Goal: Transaction & Acquisition: Purchase product/service

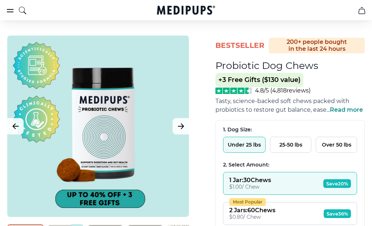
scroll to position [39, 0]
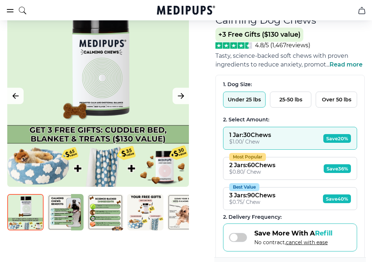
scroll to position [114, 0]
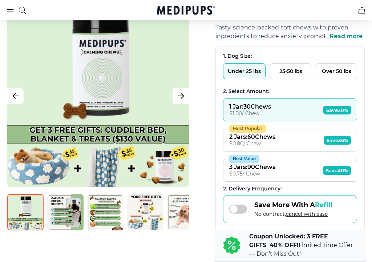
click at [229, 223] on div "Save More With A Refill No contract, cancel with ease" at bounding box center [290, 209] width 134 height 28
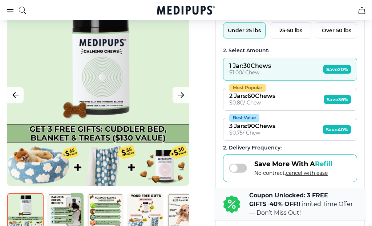
scroll to position [154, 0]
click at [213, 216] on div "BestSeller 200+ people bought in the last 24 hours Calming Dog Chews (+ 3 Free …" at bounding box center [186, 159] width 372 height 477
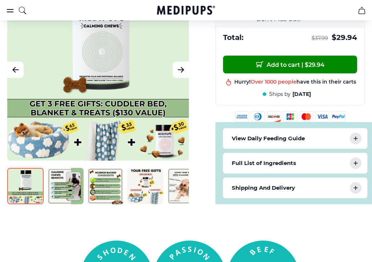
scroll to position [350, 0]
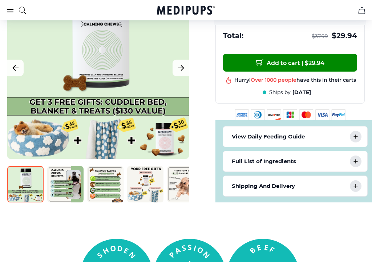
click at [357, 141] on icon at bounding box center [355, 137] width 9 height 9
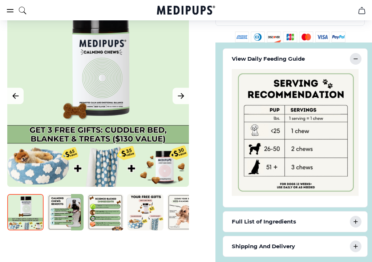
scroll to position [451, 0]
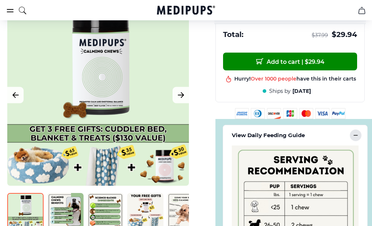
click at [357, 140] on icon at bounding box center [355, 136] width 9 height 9
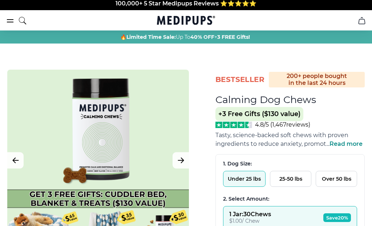
scroll to position [0, 0]
